Goal: Information Seeking & Learning: Learn about a topic

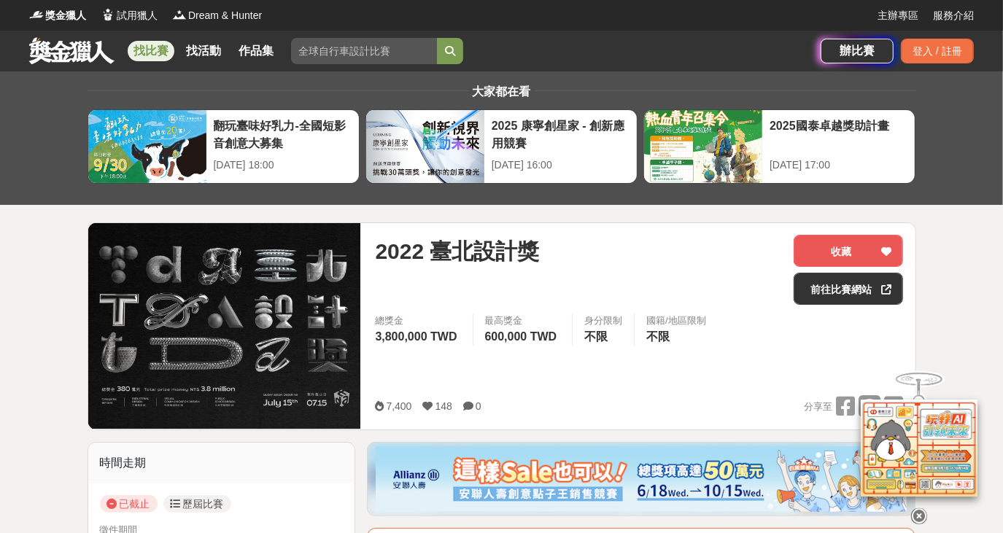
click at [70, 58] on link at bounding box center [72, 50] width 88 height 28
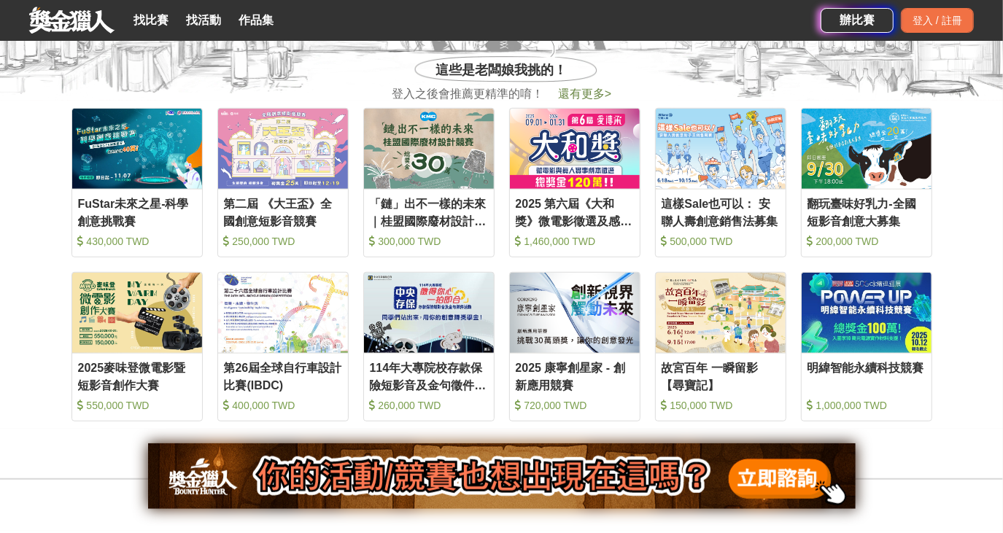
scroll to position [597, 0]
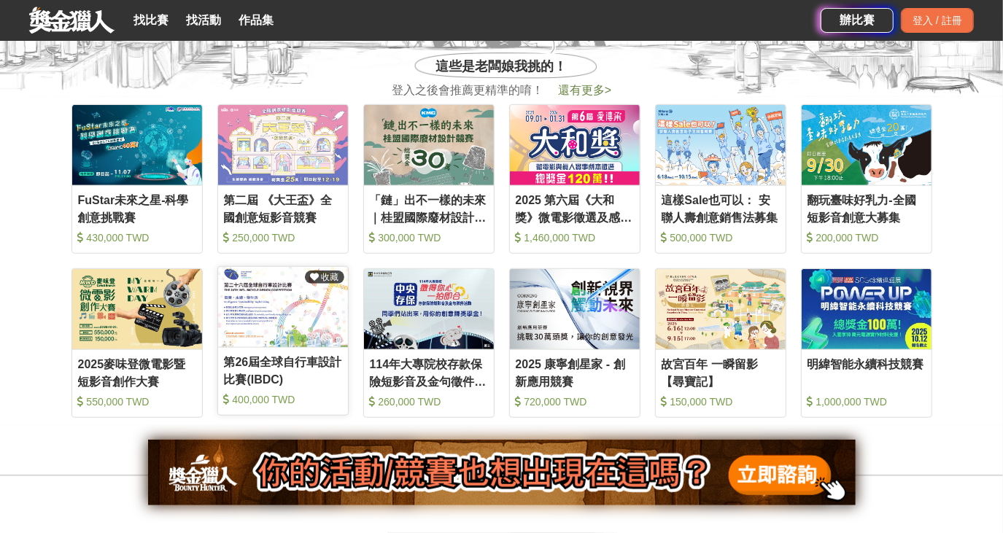
click at [270, 321] on img at bounding box center [283, 307] width 130 height 80
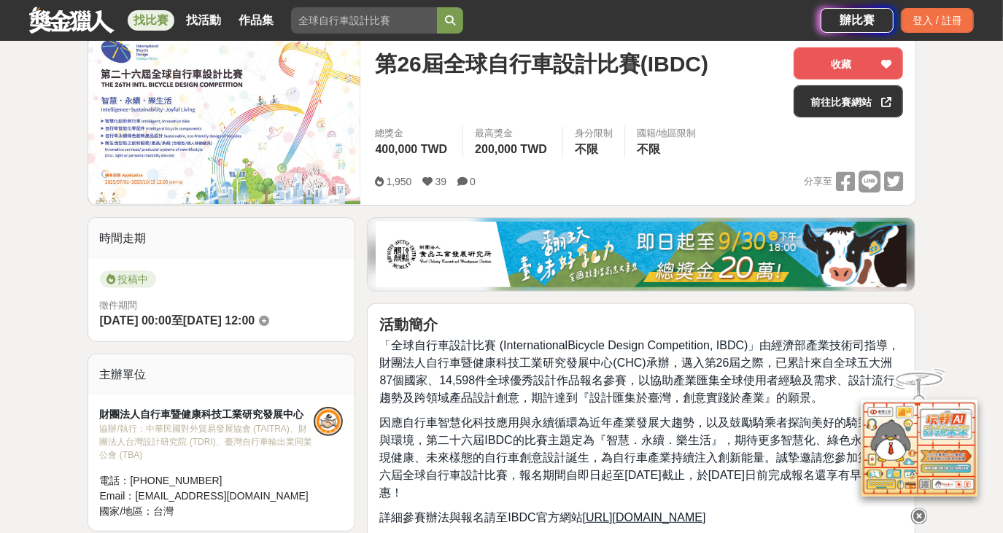
scroll to position [198, 0]
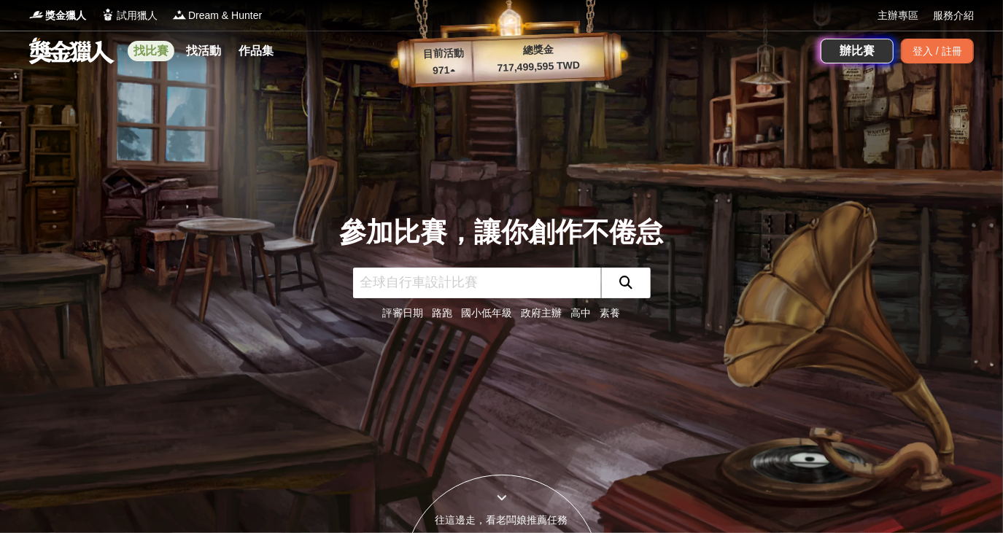
click at [138, 48] on link "找比賽" at bounding box center [151, 51] width 47 height 20
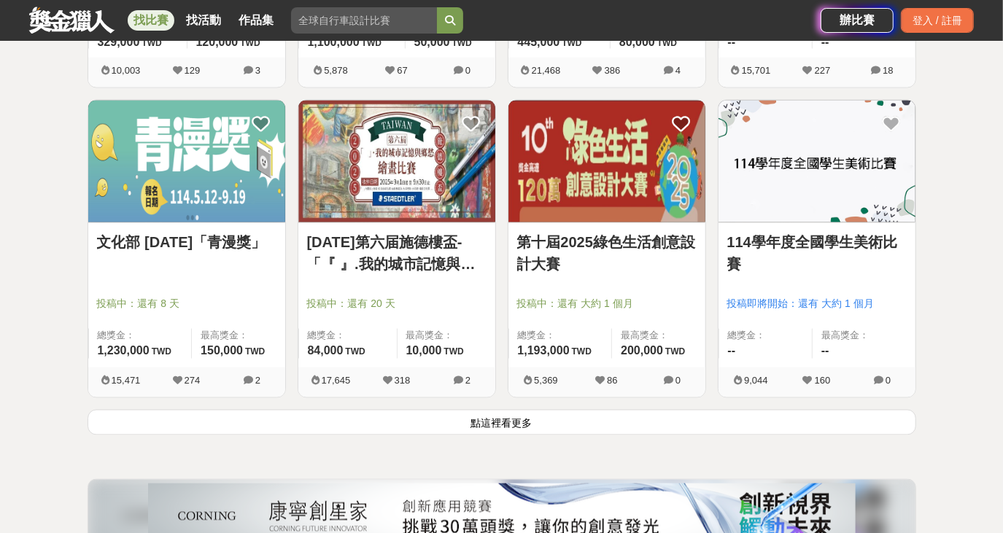
scroll to position [1724, 0]
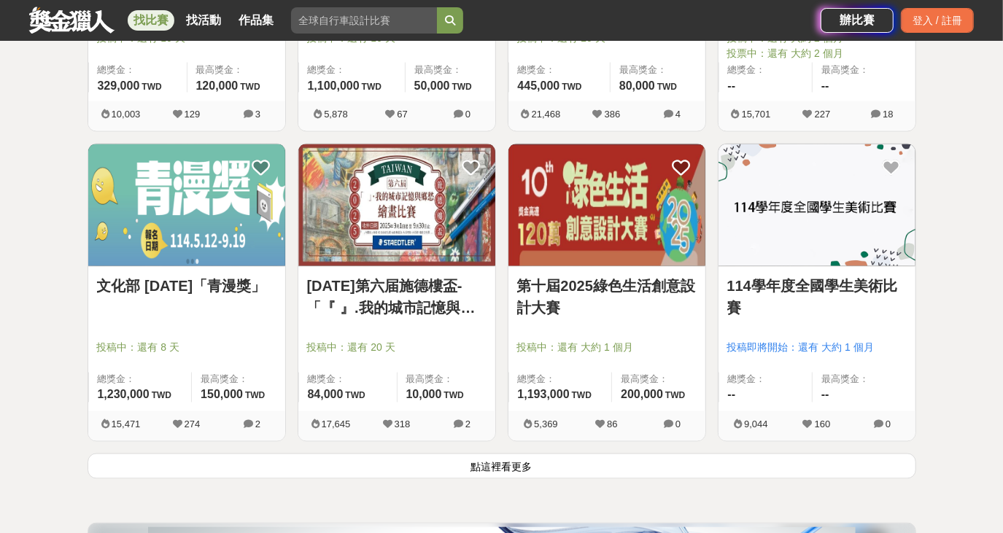
click at [590, 230] on img at bounding box center [607, 205] width 197 height 122
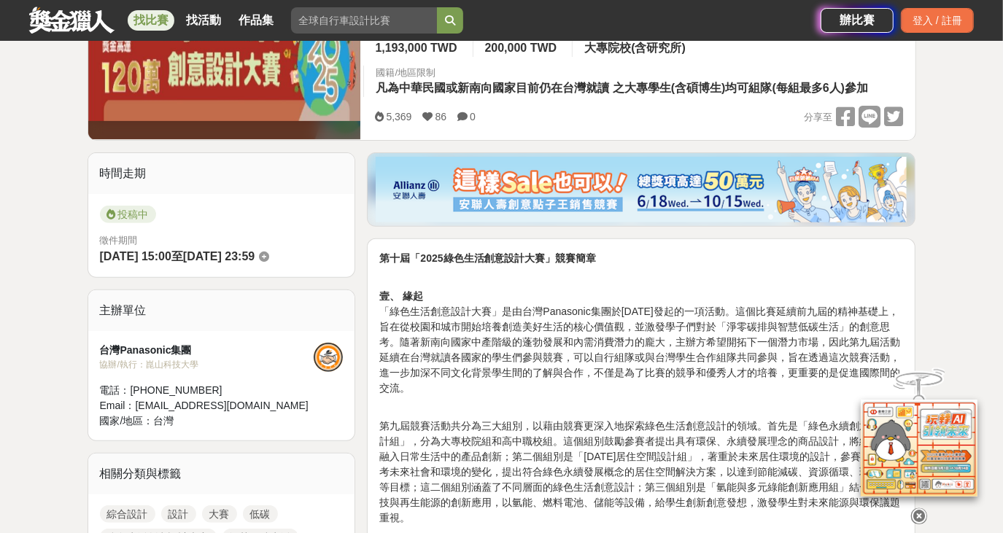
scroll to position [398, 0]
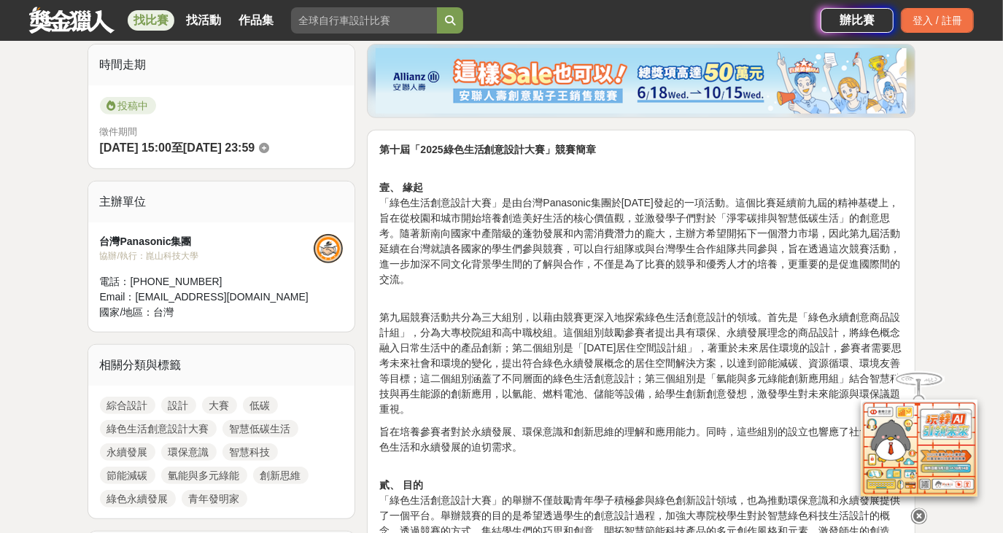
click at [911, 504] on div at bounding box center [919, 513] width 146 height 25
click at [920, 509] on icon at bounding box center [919, 517] width 16 height 16
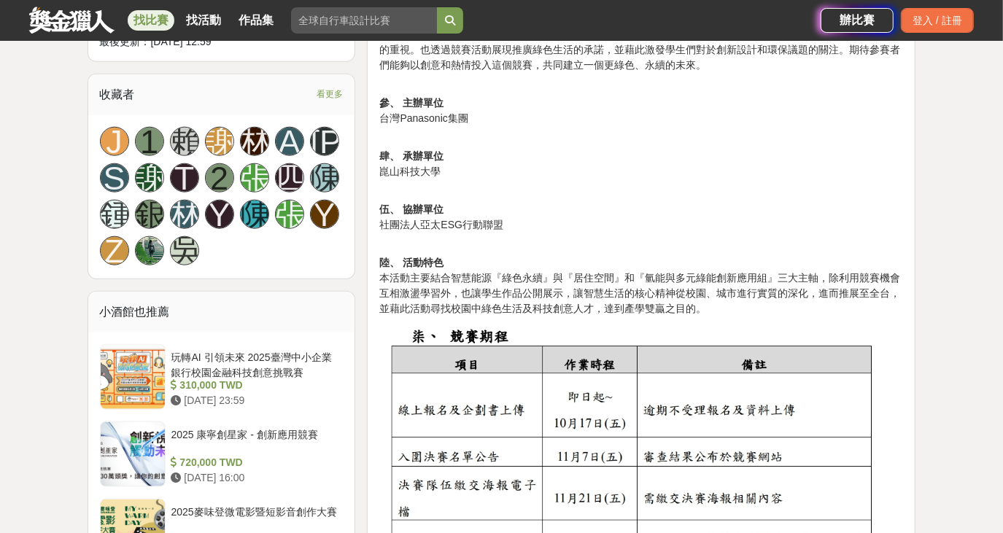
scroll to position [995, 0]
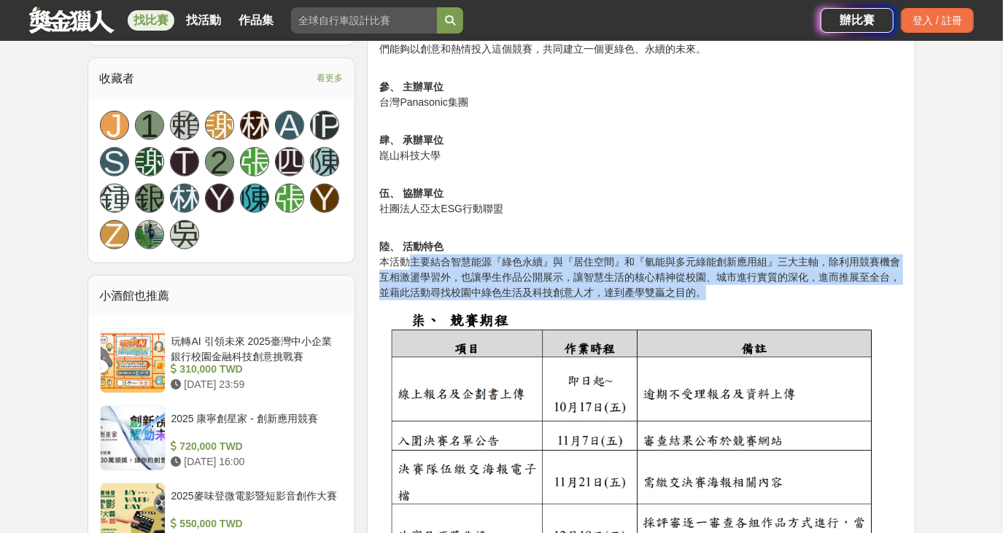
drag, startPoint x: 406, startPoint y: 261, endPoint x: 726, endPoint y: 288, distance: 320.8
click at [726, 288] on p "陸、 活動特色 本活動主要結合智慧能源『綠色永續』與『居住空間』和『氫能與多元綠能創新應用組』三大主軸，除利用競賽機會互相激盪學習外，也讓學生作品公開展示，讓…" at bounding box center [641, 262] width 524 height 77
click at [725, 288] on p "陸、 活動特色 本活動主要結合智慧能源『綠色永續』與『居住空間』和『氫能與多元綠能創新應用組』三大主軸，除利用競賽機會互相激盪學習外，也讓學生作品公開展示，讓…" at bounding box center [641, 262] width 524 height 77
drag, startPoint x: 723, startPoint y: 289, endPoint x: 383, endPoint y: 266, distance: 340.9
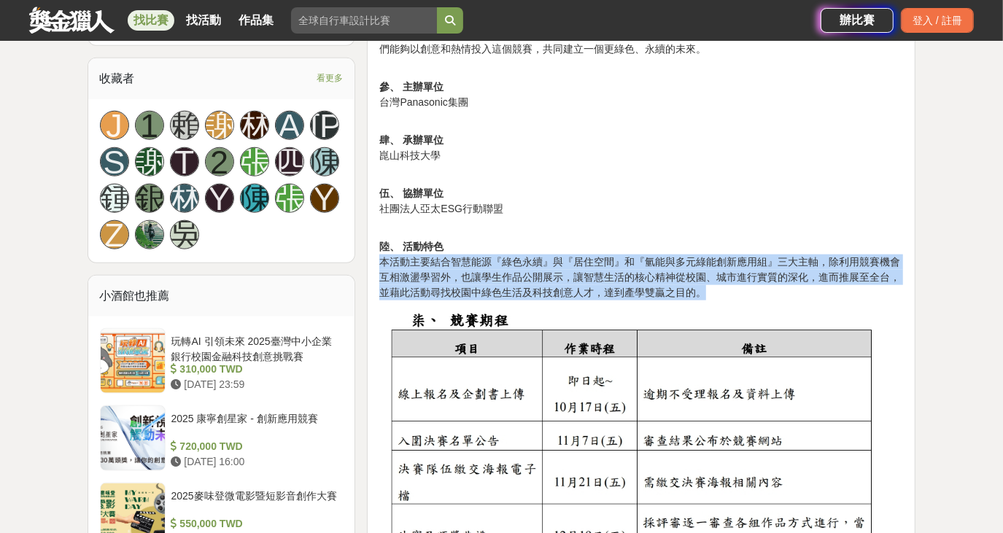
click at [383, 266] on p "陸、 活動特色 本活動主要結合智慧能源『綠色永續』與『居住空間』和『氫能與多元綠能創新應用組』三大主軸，除利用競賽機會互相激盪學習外，也讓學生作品公開展示，讓…" at bounding box center [641, 262] width 524 height 77
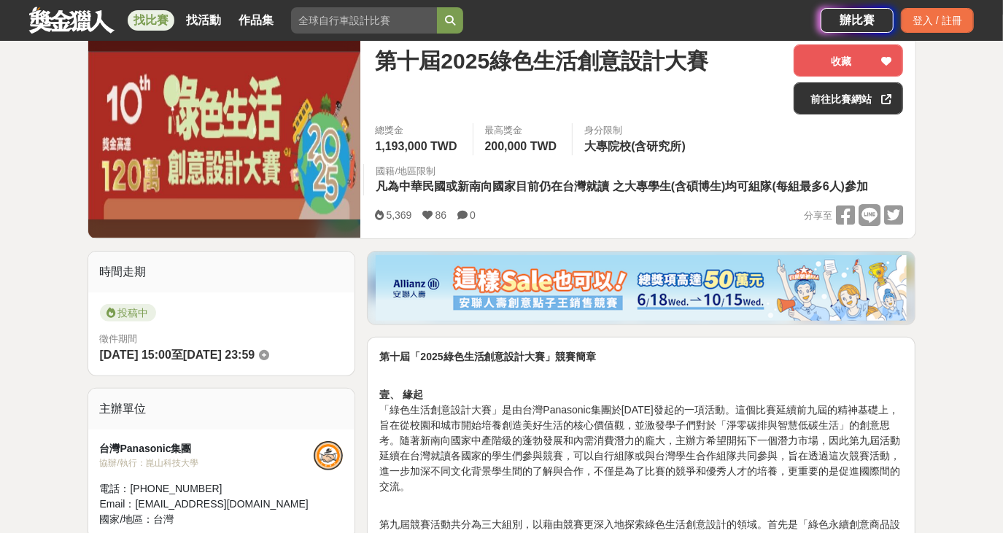
scroll to position [0, 0]
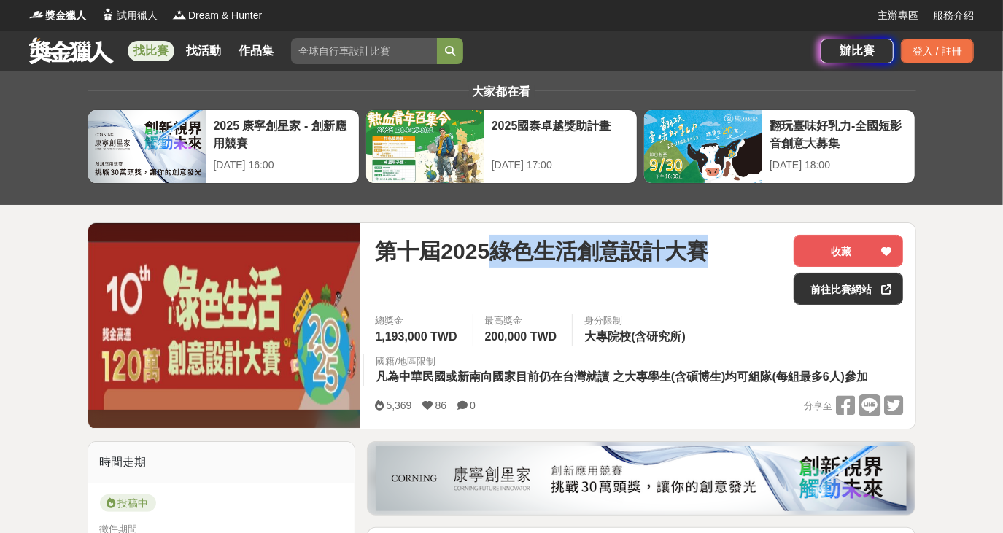
drag, startPoint x: 499, startPoint y: 252, endPoint x: 702, endPoint y: 252, distance: 202.9
click at [702, 252] on span "第十屆2025綠色生活創意設計大賽" at bounding box center [541, 251] width 333 height 33
copy span "綠色生活創意設計大賽"
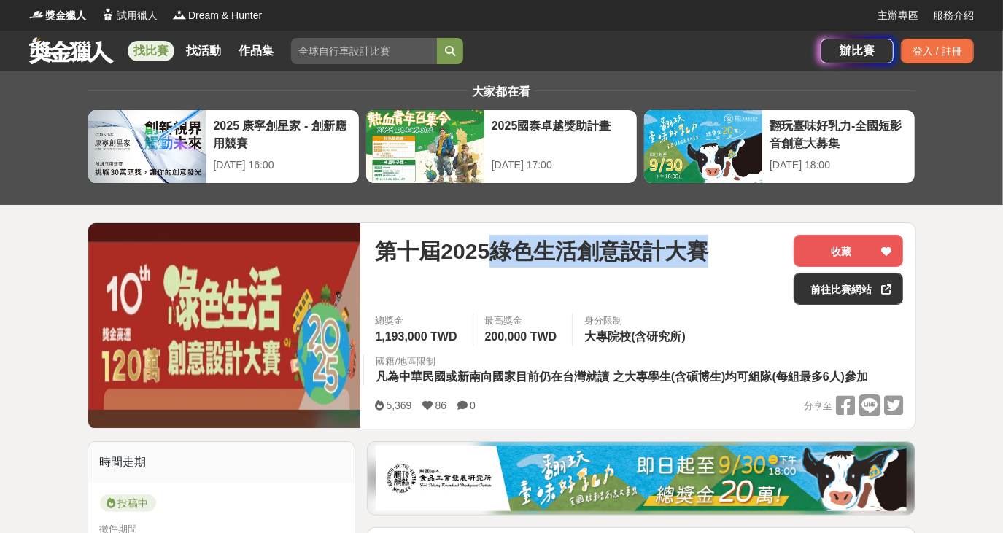
copy span "綠色生活創意設計大賽"
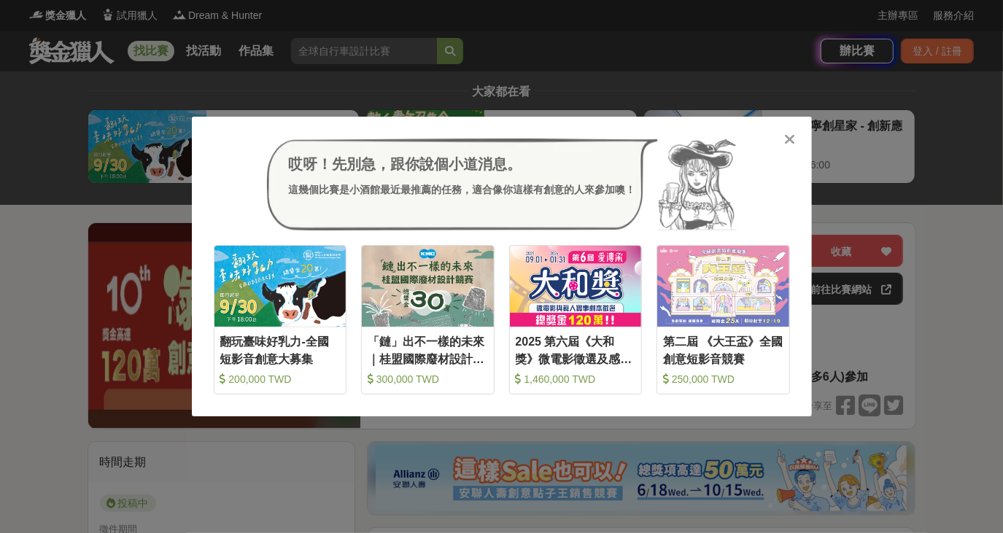
click at [794, 141] on icon at bounding box center [789, 139] width 11 height 15
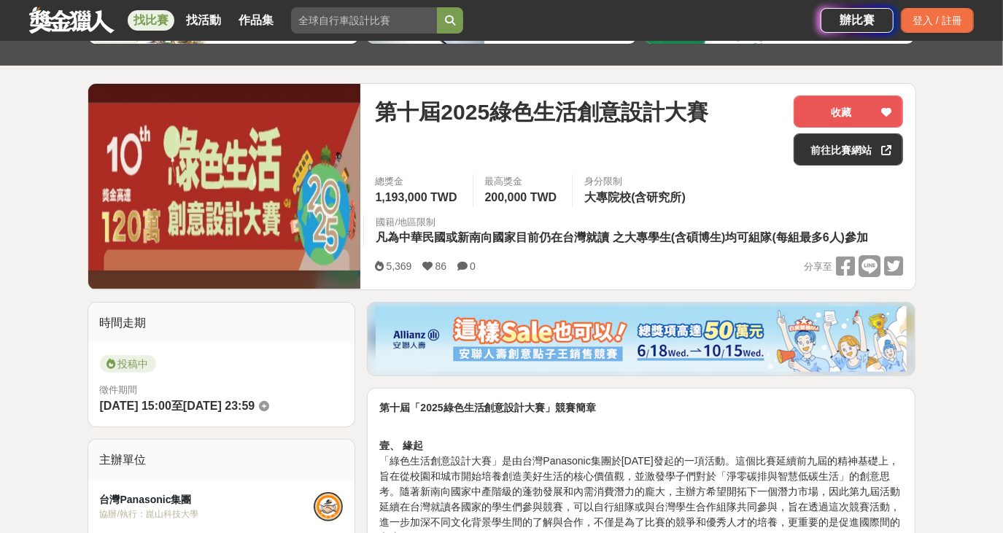
scroll to position [132, 0]
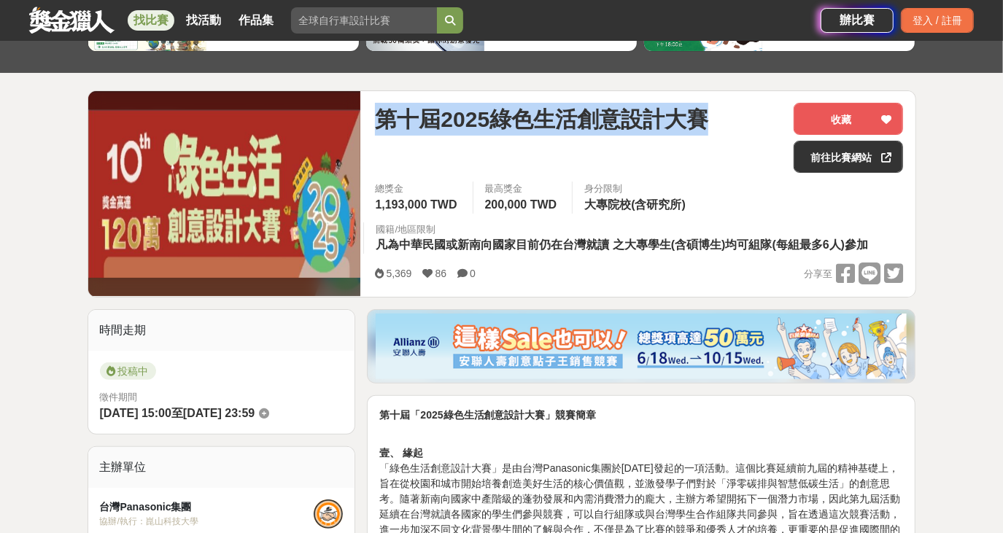
drag, startPoint x: 378, startPoint y: 120, endPoint x: 701, endPoint y: 128, distance: 323.4
click at [701, 128] on span "第十屆2025綠色生活創意設計大賽" at bounding box center [541, 119] width 333 height 33
copy span "第十屆2025綠色生活創意設計大賽"
click at [591, 128] on span "第十屆2025綠色生活創意設計大賽" at bounding box center [541, 119] width 333 height 33
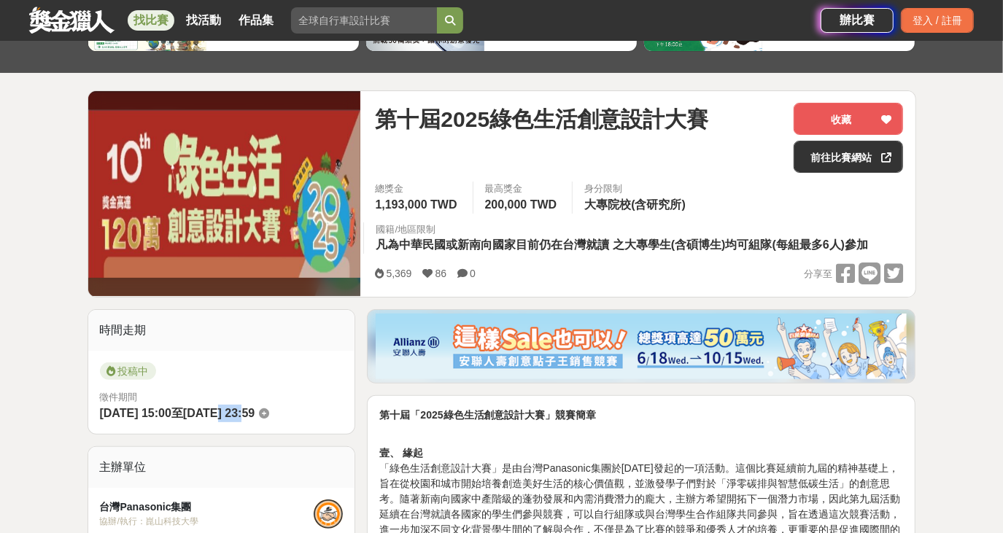
drag, startPoint x: 245, startPoint y: 414, endPoint x: 274, endPoint y: 414, distance: 29.2
click at [255, 414] on span "[DATE] 23:59" at bounding box center [219, 413] width 72 height 12
drag, startPoint x: 274, startPoint y: 414, endPoint x: 227, endPoint y: 416, distance: 47.5
click at [227, 416] on span "[DATE] 23:59" at bounding box center [219, 413] width 72 height 12
drag, startPoint x: 212, startPoint y: 412, endPoint x: 274, endPoint y: 412, distance: 62.0
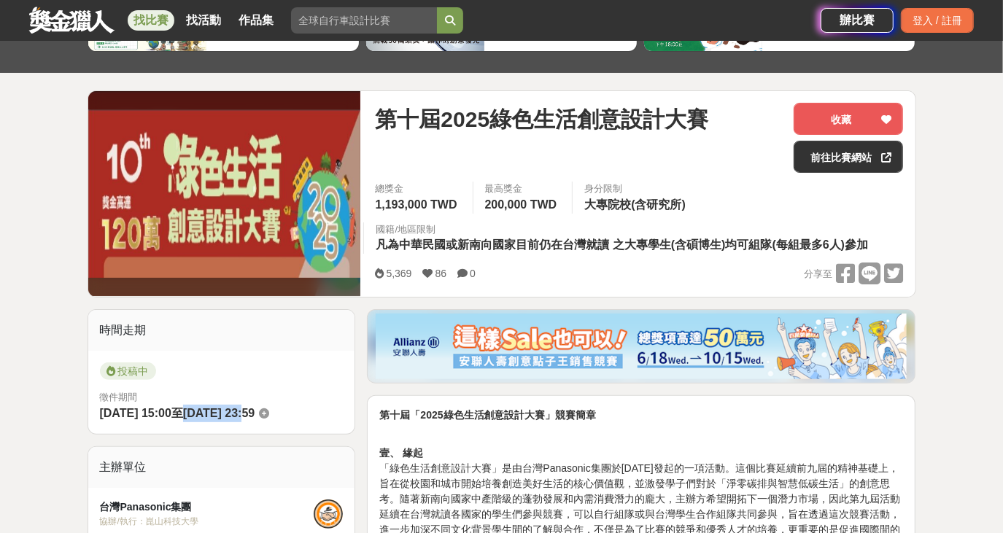
click at [255, 412] on span "[DATE] 23:59" at bounding box center [219, 413] width 72 height 12
copy span "[DATE]"
